Goal: Browse casually: Explore the website without a specific task or goal

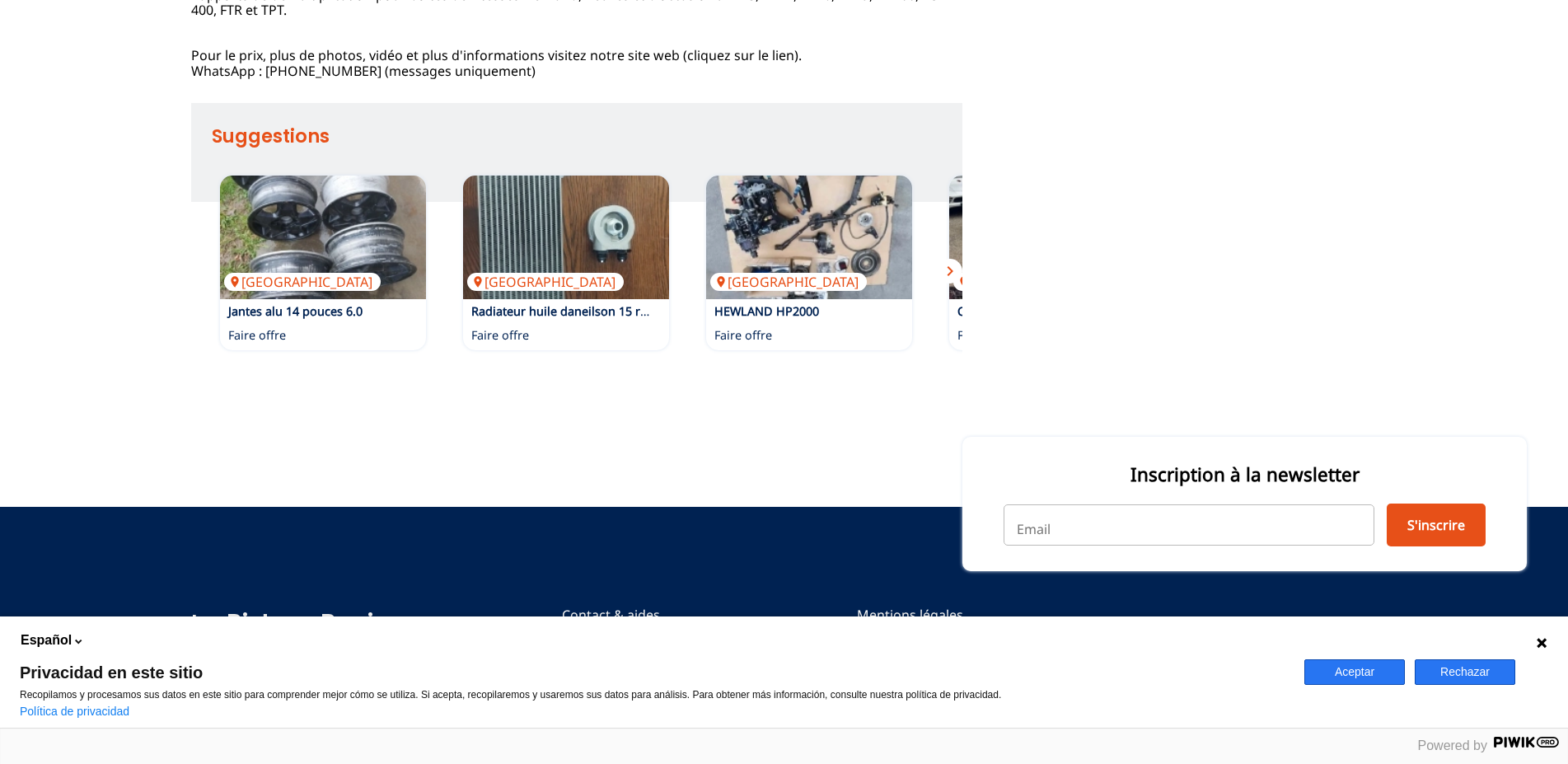
scroll to position [907, 0]
click at [952, 281] on span "chevron_right" at bounding box center [950, 271] width 20 height 20
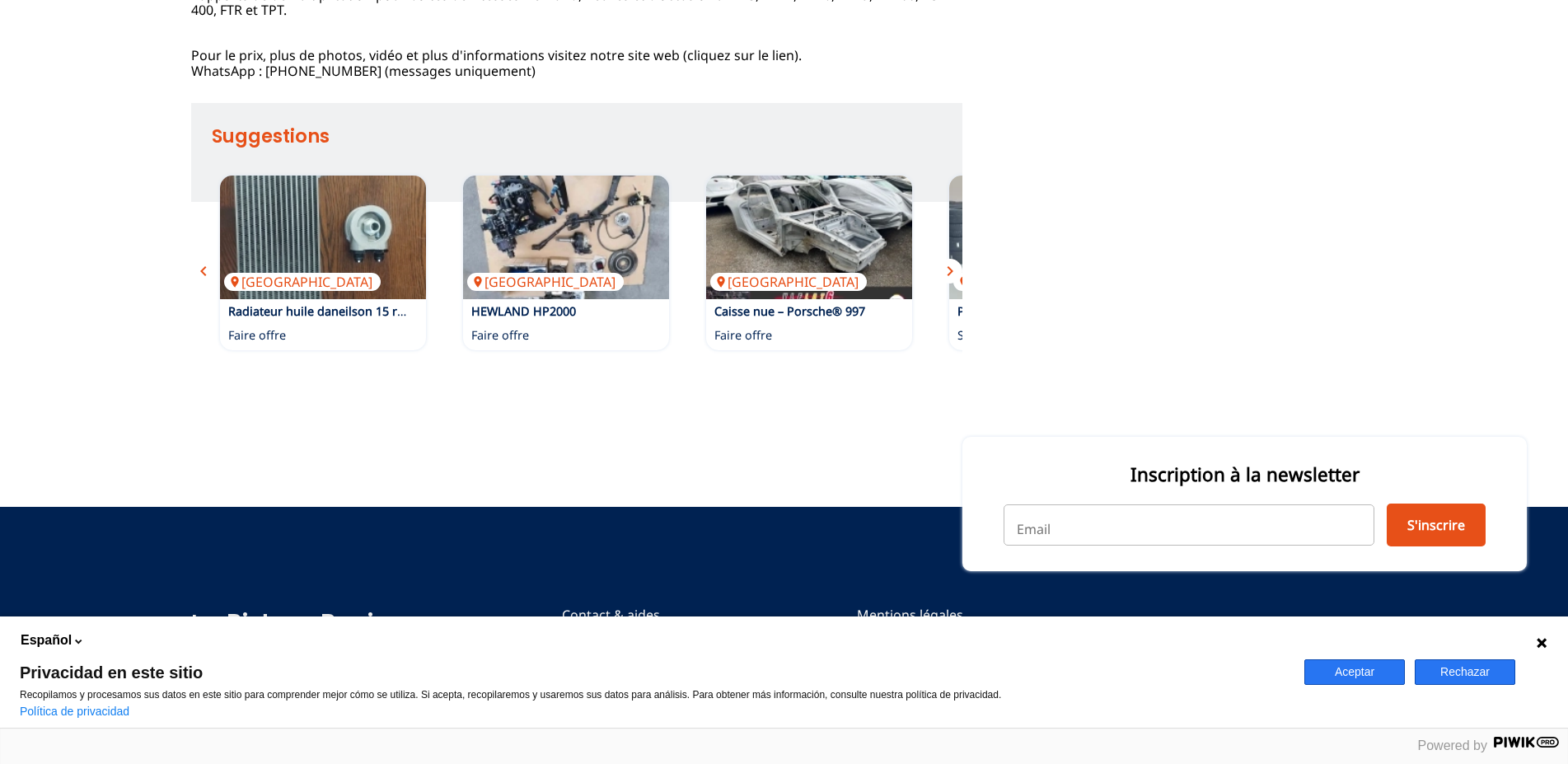
click at [952, 281] on span "chevron_right" at bounding box center [950, 271] width 20 height 20
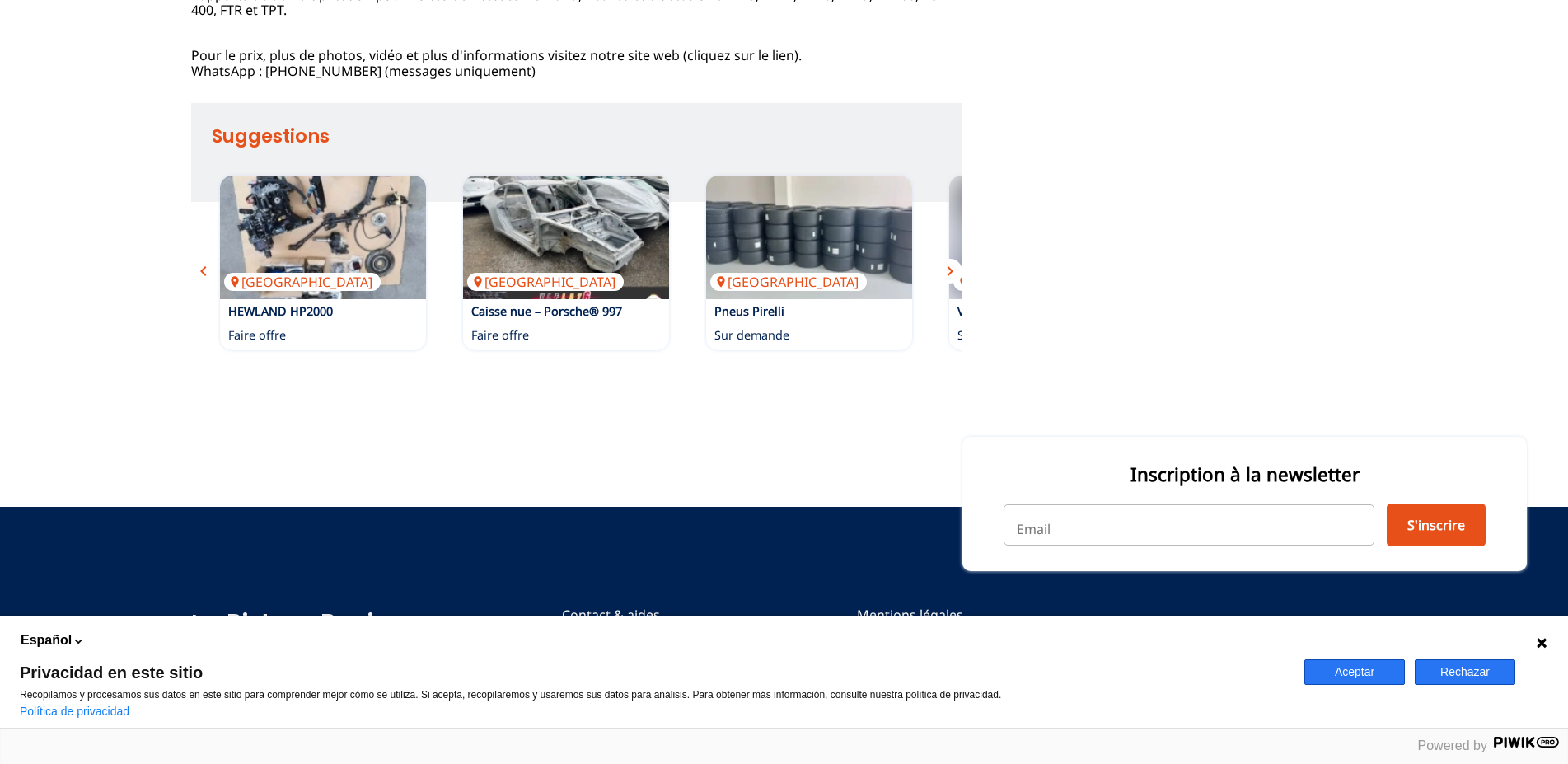
click at [952, 281] on span "chevron_right" at bounding box center [950, 271] width 20 height 20
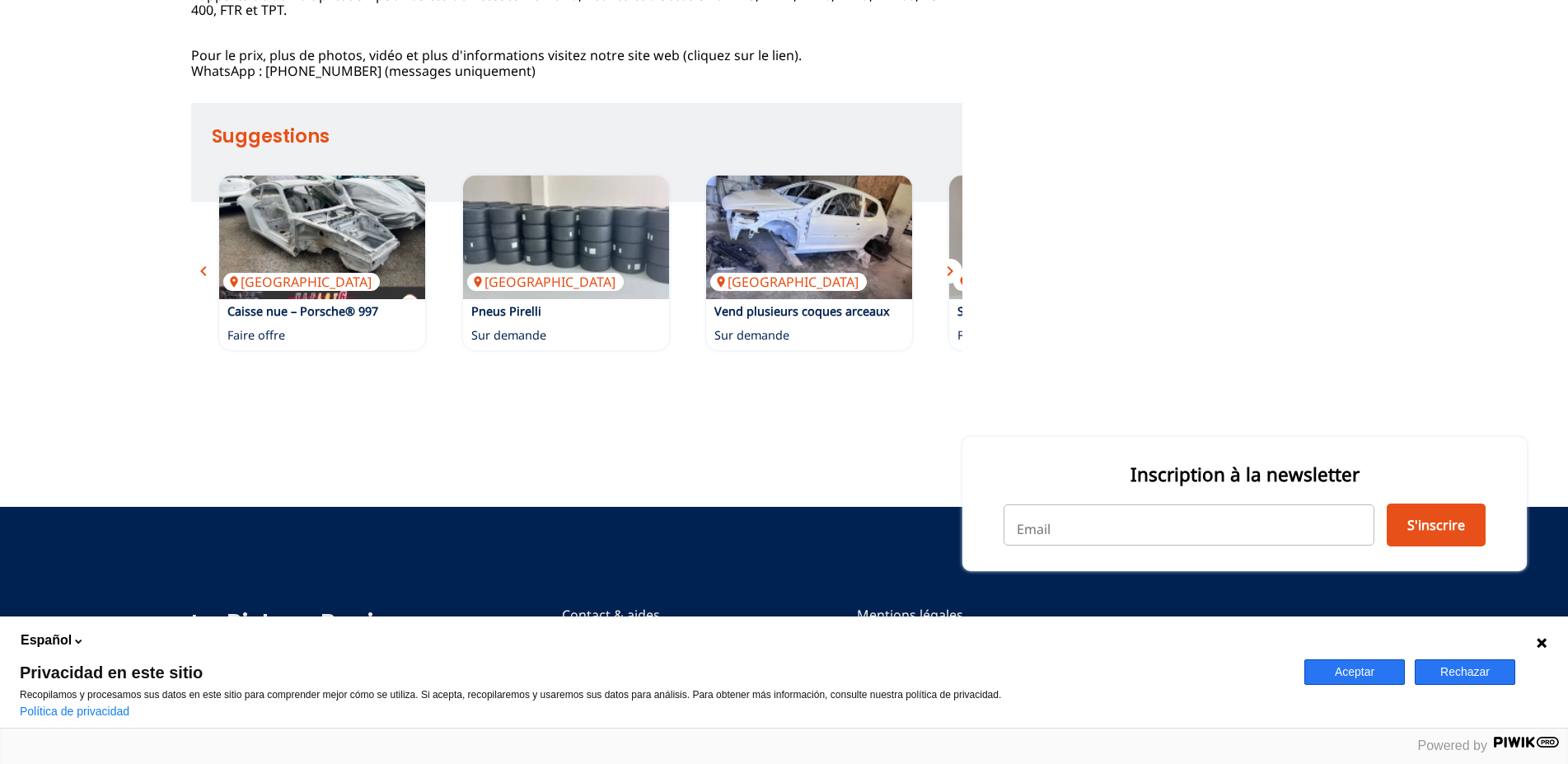
click at [954, 281] on span "chevron_right" at bounding box center [950, 271] width 20 height 20
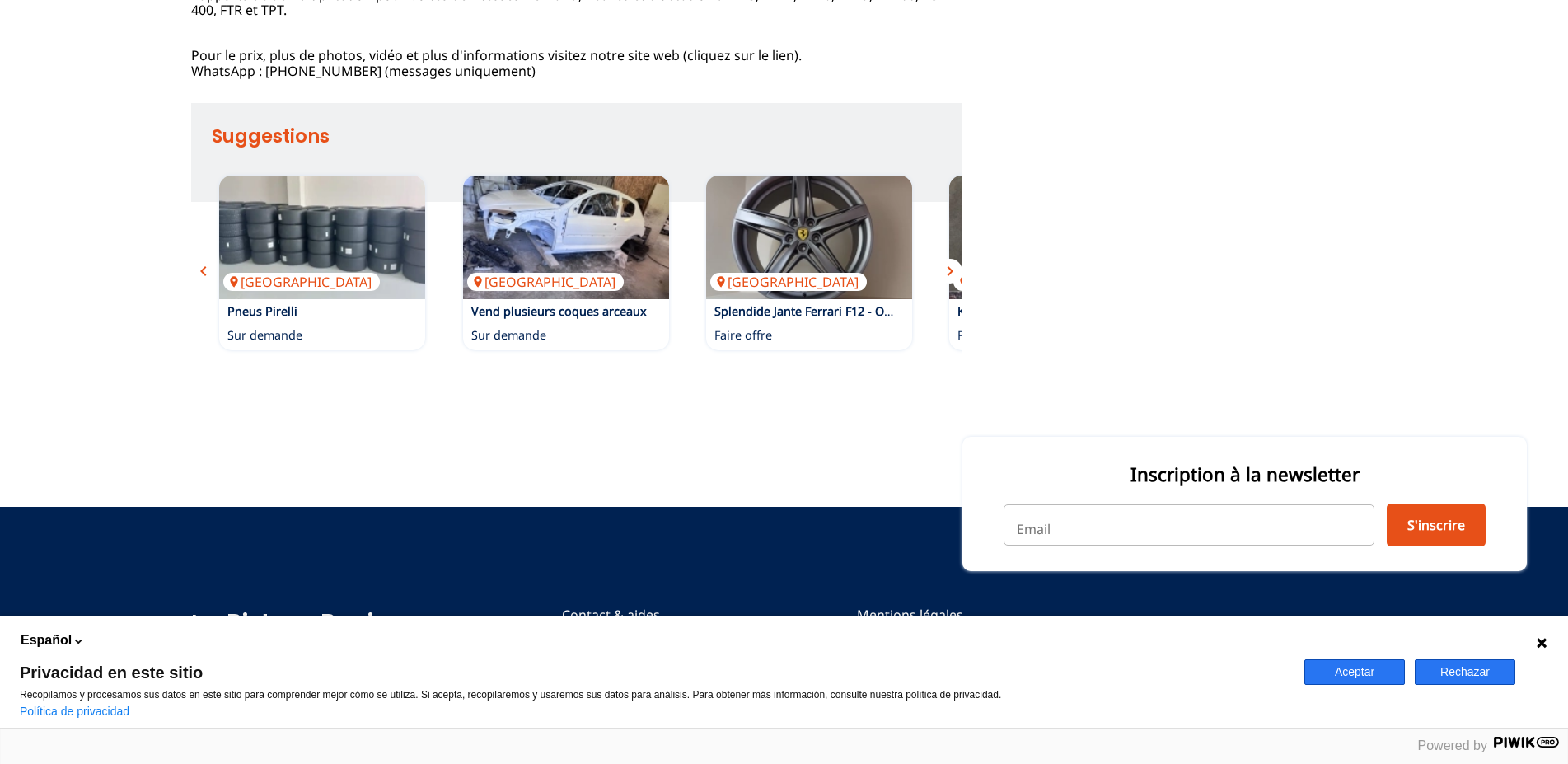
click at [950, 281] on span "chevron_right" at bounding box center [950, 271] width 20 height 20
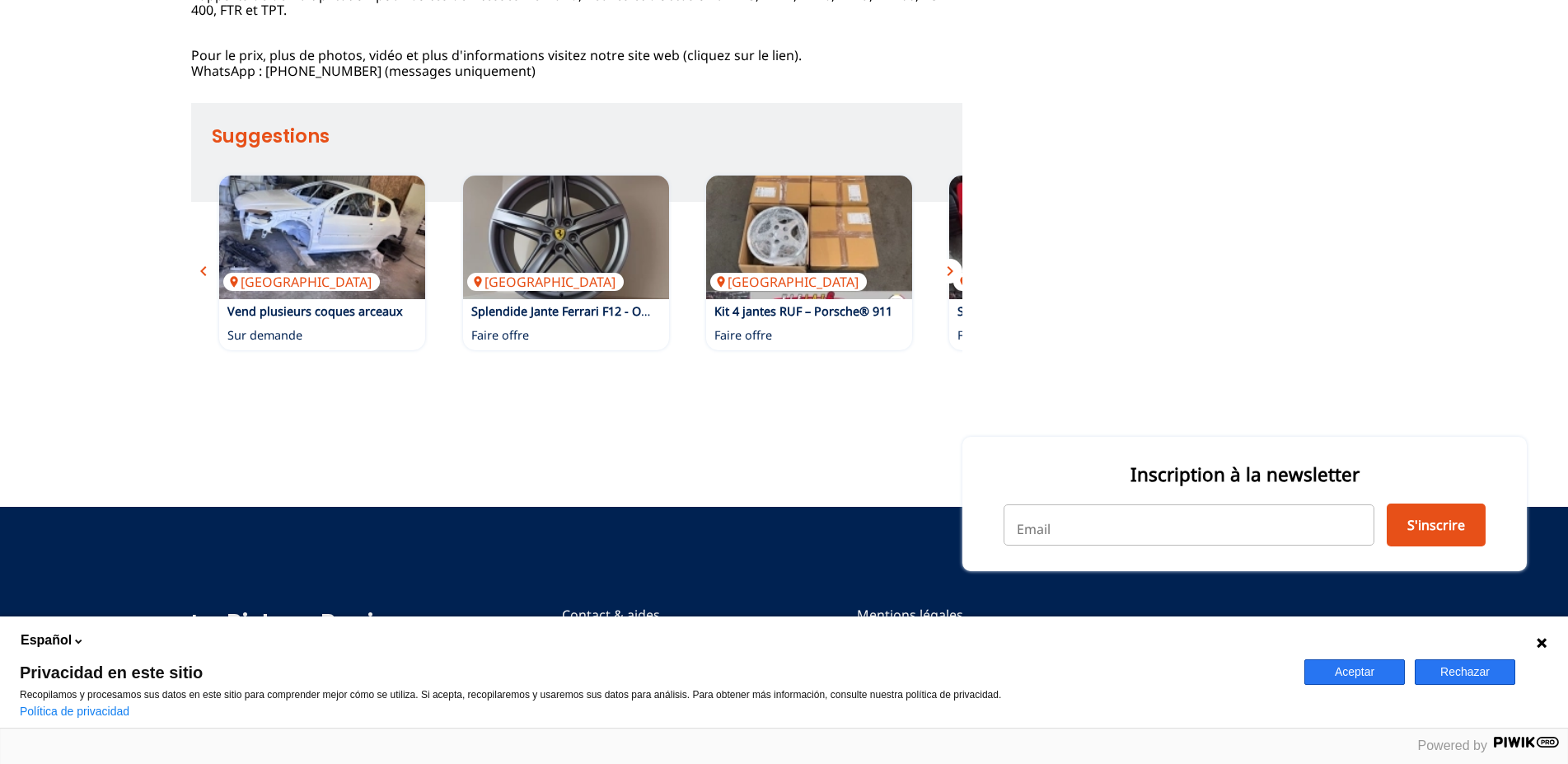
click at [950, 281] on span "chevron_right" at bounding box center [950, 271] width 20 height 20
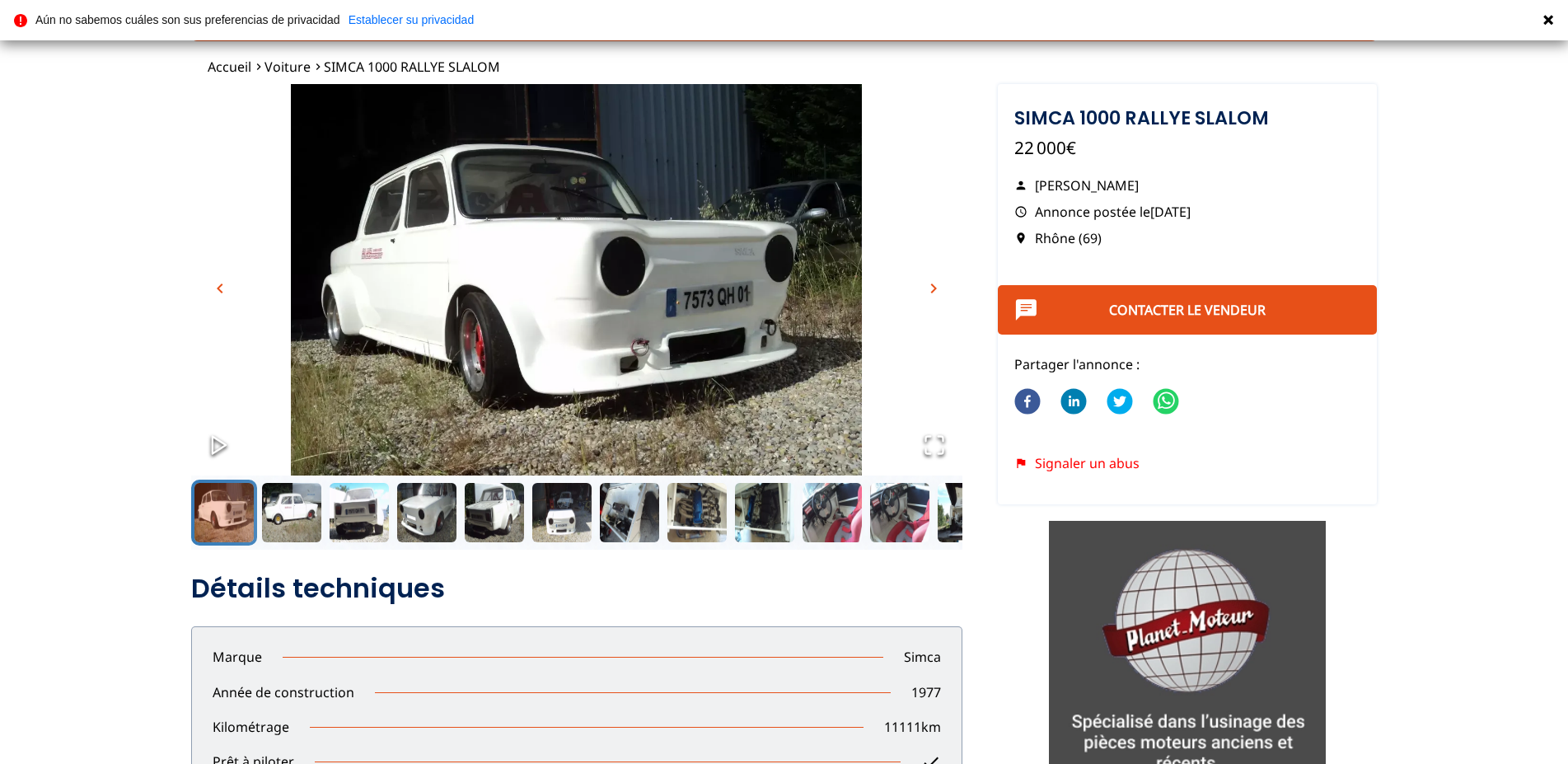
scroll to position [46, 0]
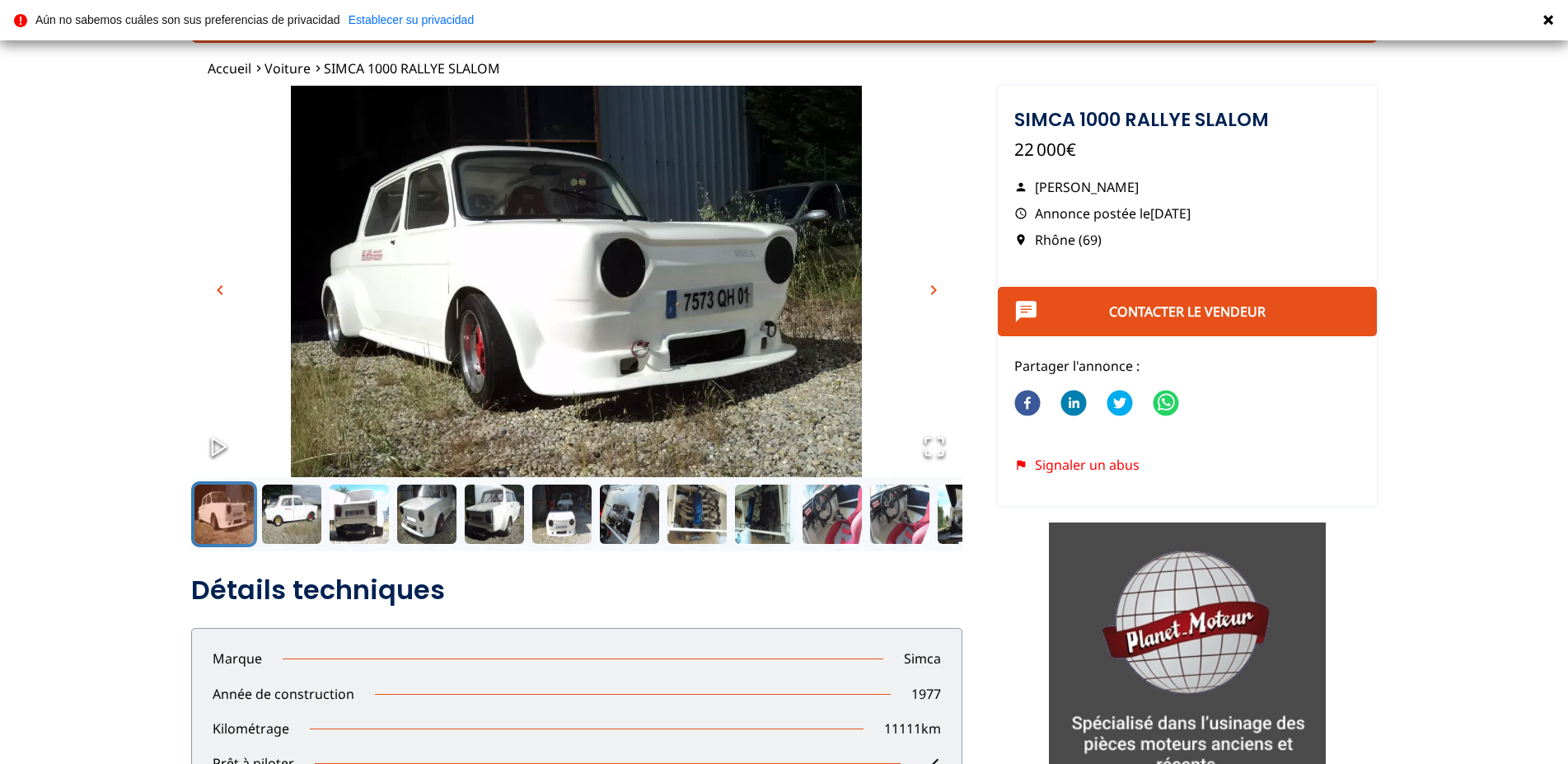
click at [214, 442] on icon "Play or Pause Slideshow" at bounding box center [219, 447] width 23 height 23
click at [922, 292] on button "chevron_right" at bounding box center [934, 290] width 25 height 25
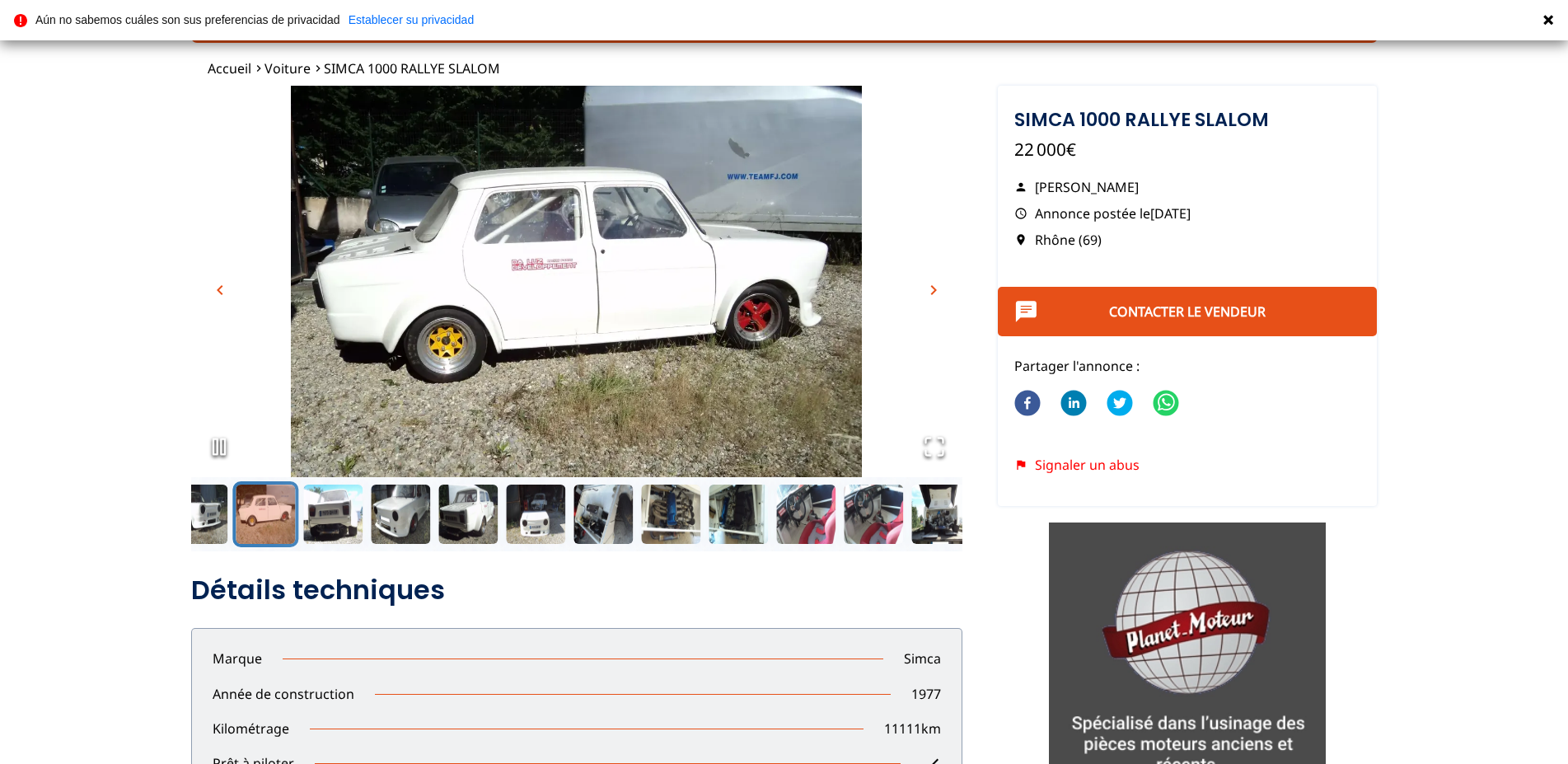
click at [922, 292] on button "chevron_right" at bounding box center [934, 290] width 25 height 25
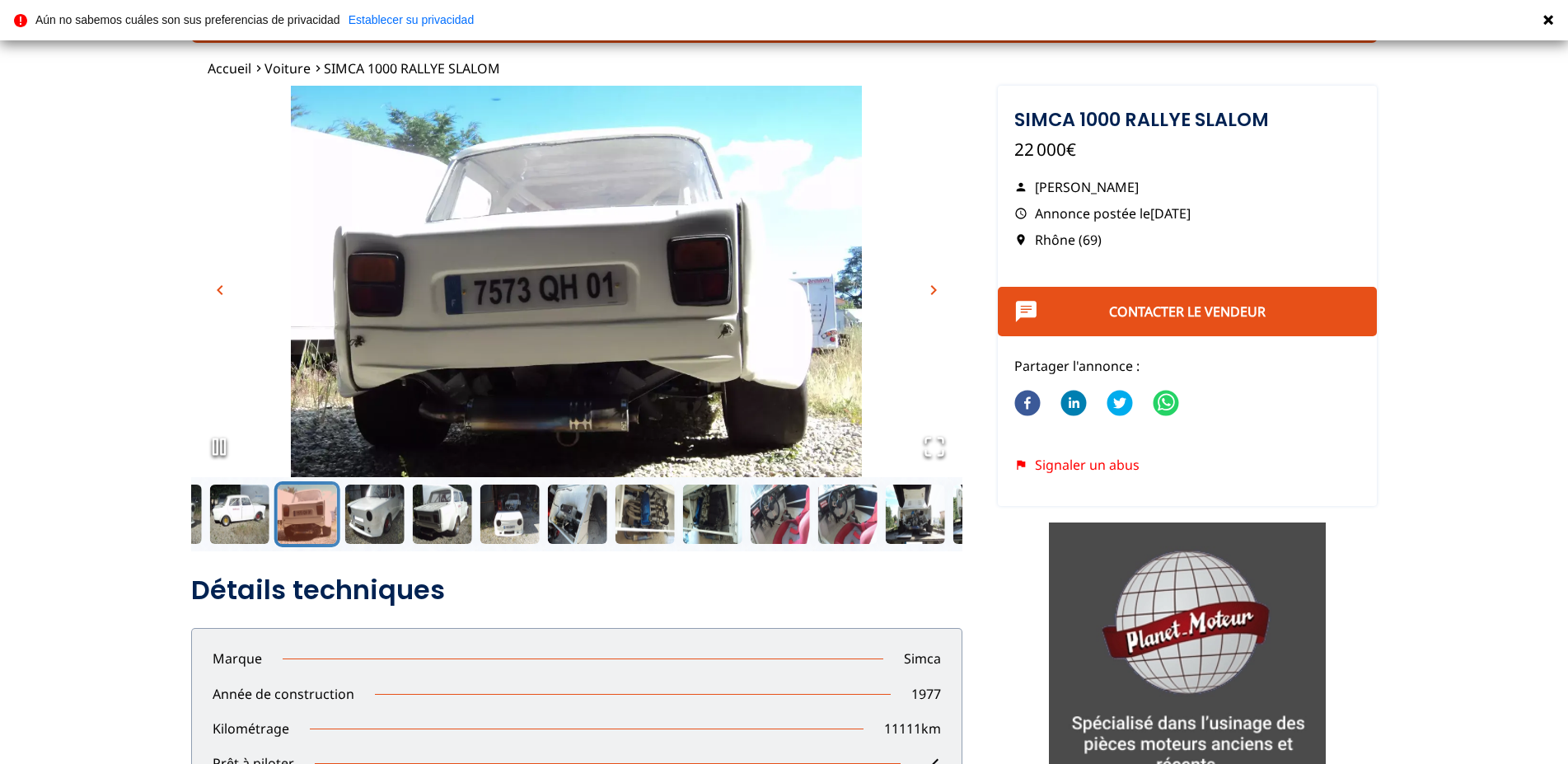
click at [922, 292] on button "chevron_right" at bounding box center [934, 290] width 25 height 25
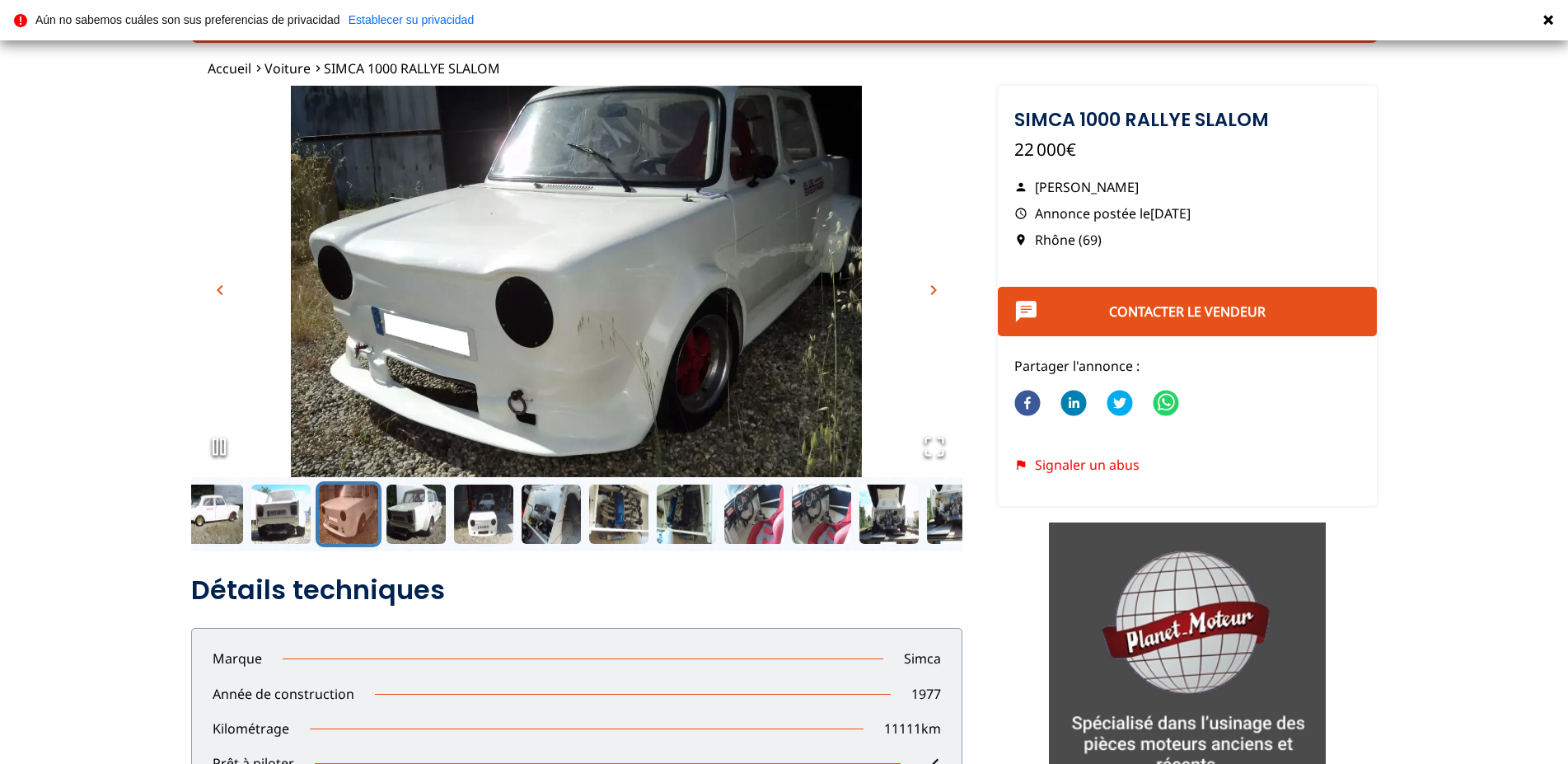
click at [922, 292] on button "chevron_right" at bounding box center [934, 290] width 25 height 25
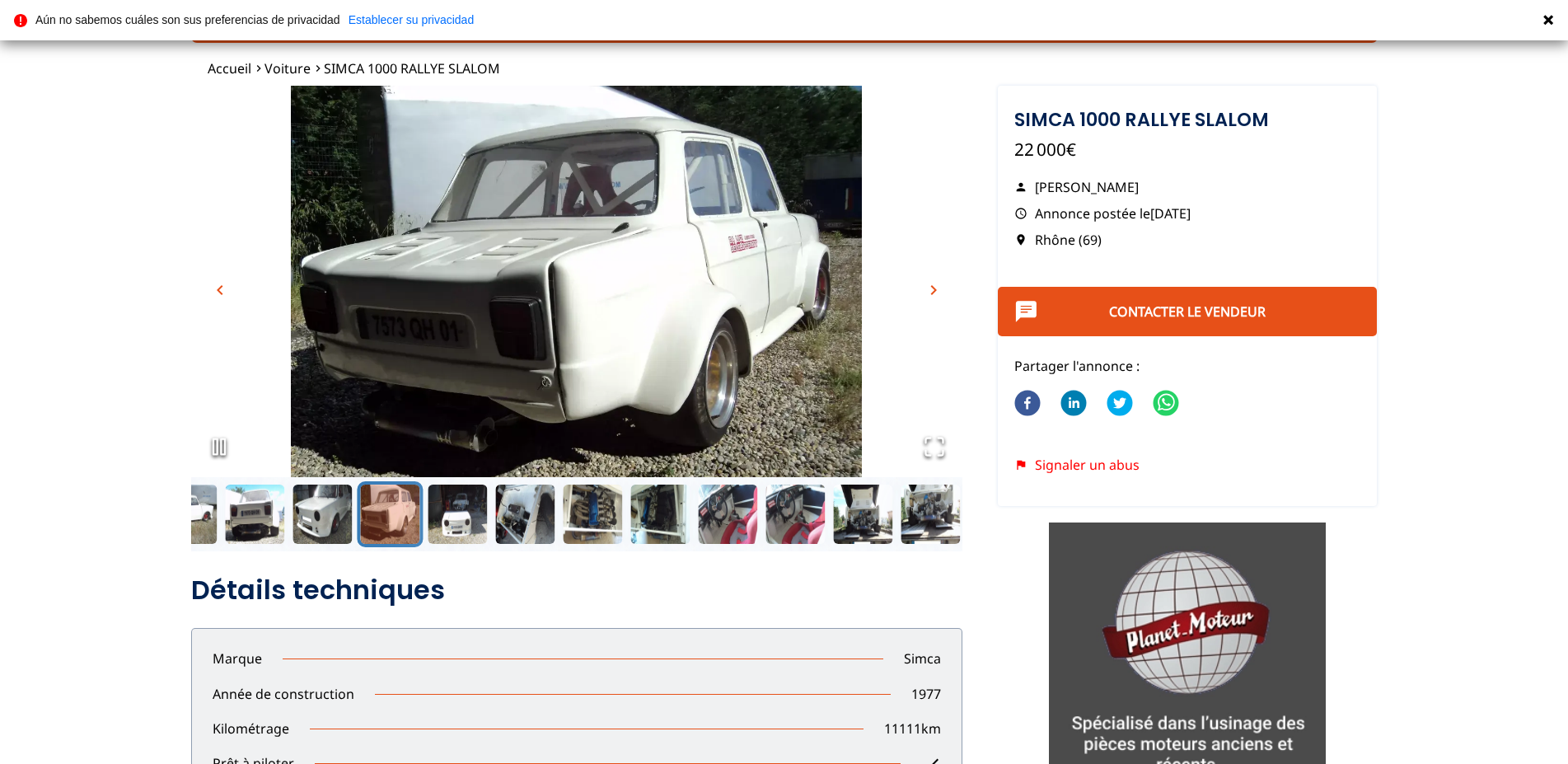
click at [922, 292] on button "chevron_right" at bounding box center [934, 290] width 25 height 25
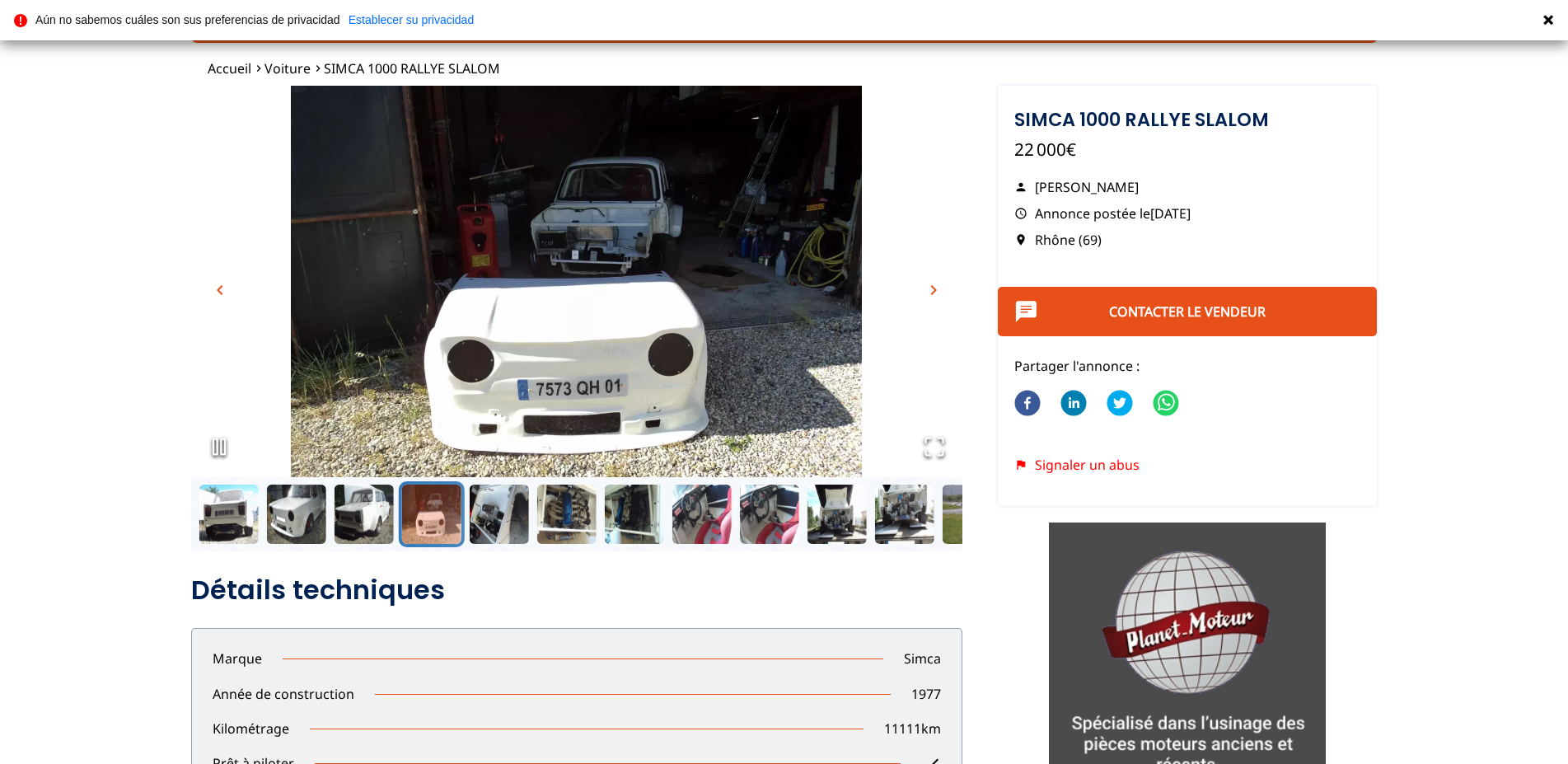
click at [922, 292] on button "chevron_right" at bounding box center [934, 290] width 25 height 25
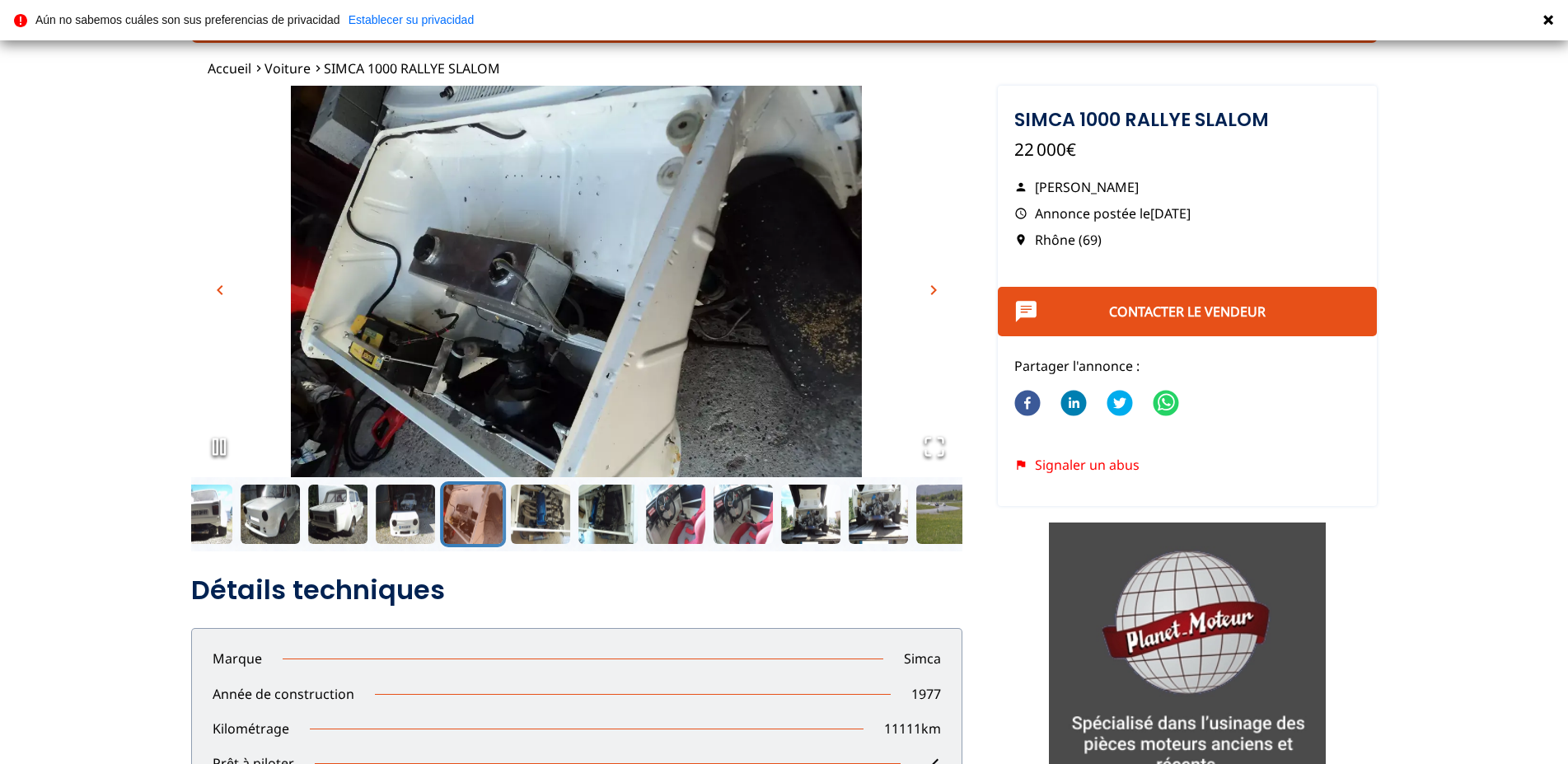
click at [922, 292] on button "chevron_right" at bounding box center [934, 290] width 25 height 25
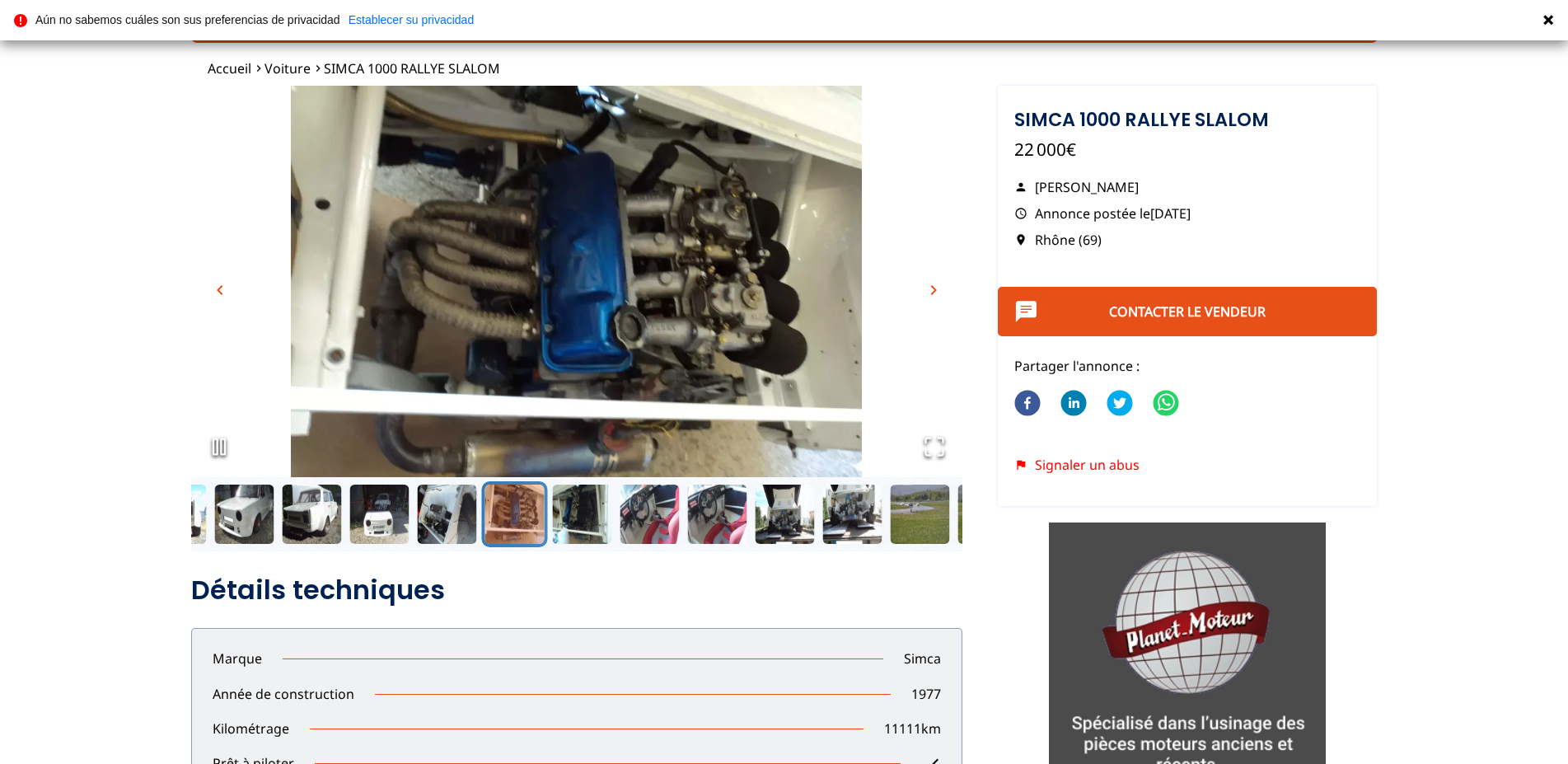
click at [922, 292] on button "chevron_right" at bounding box center [934, 290] width 25 height 25
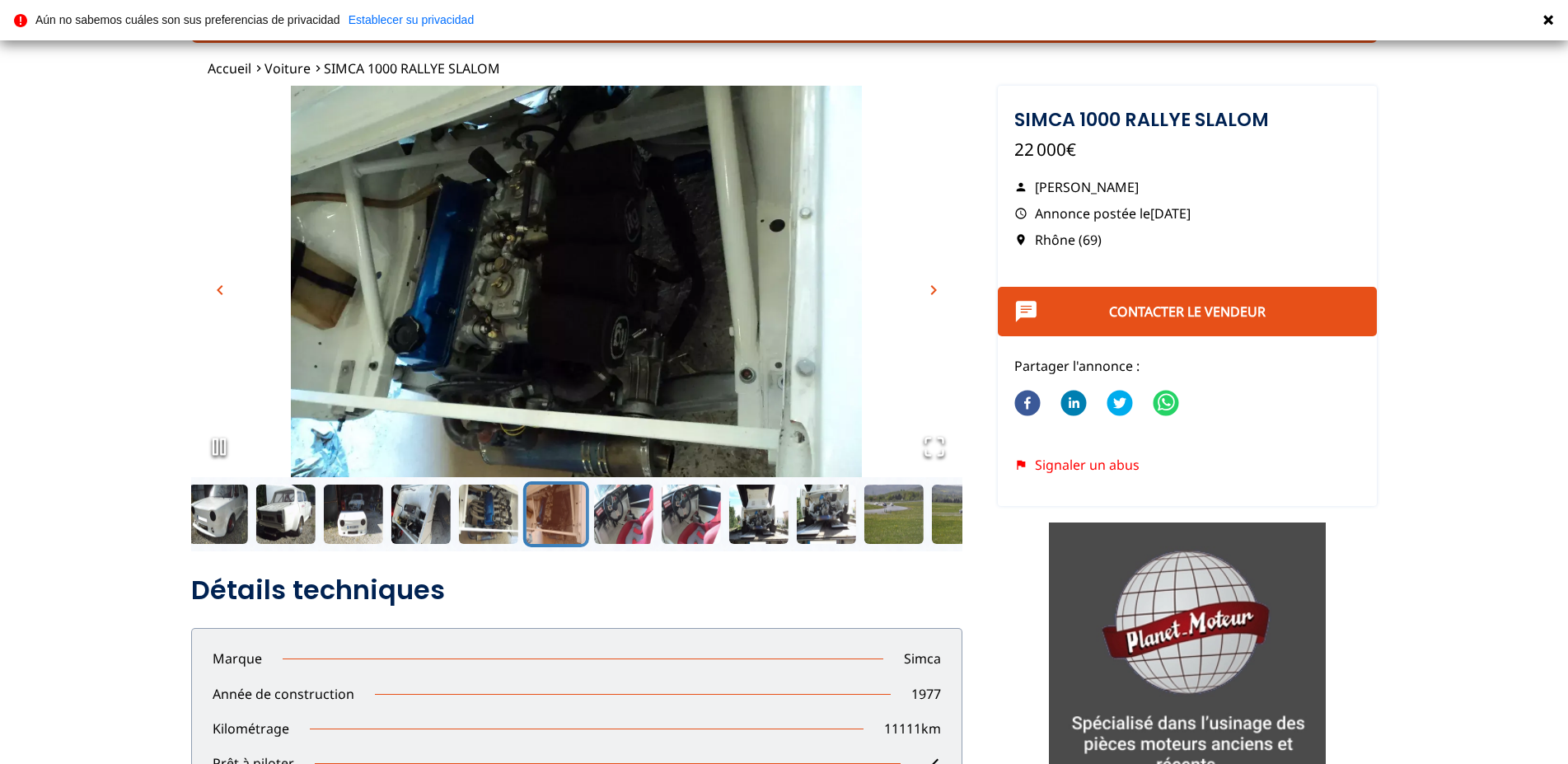
click at [922, 292] on button "chevron_right" at bounding box center [934, 290] width 25 height 25
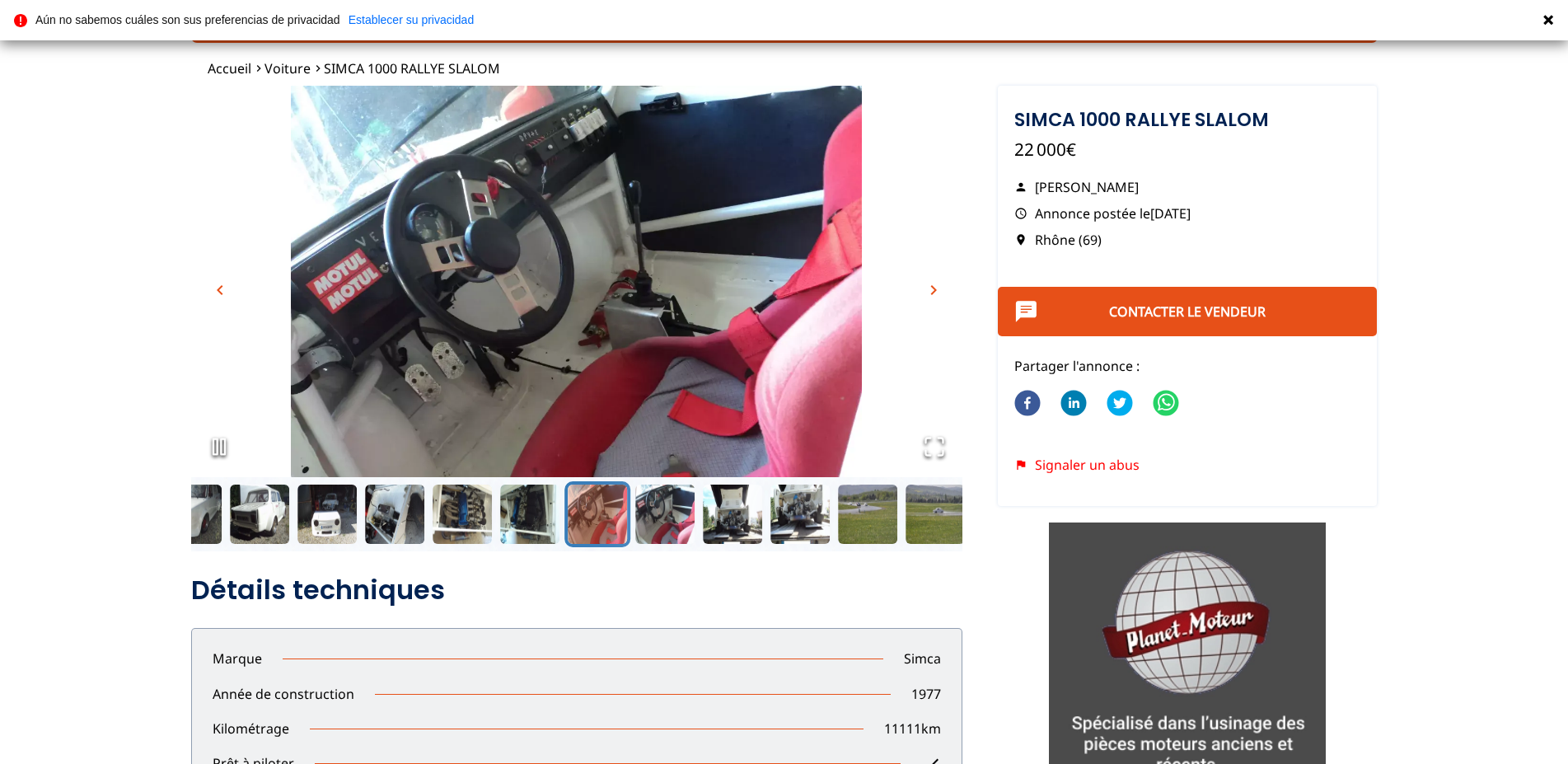
click at [922, 292] on button "chevron_right" at bounding box center [934, 290] width 25 height 25
